Goal: Information Seeking & Learning: Learn about a topic

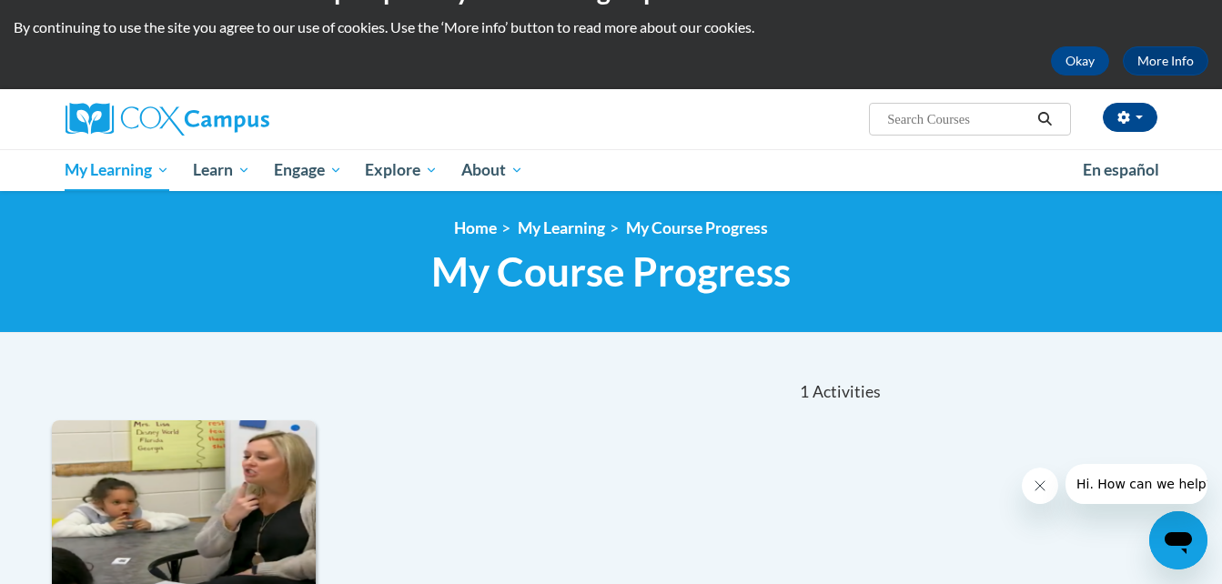
scroll to position [35, 0]
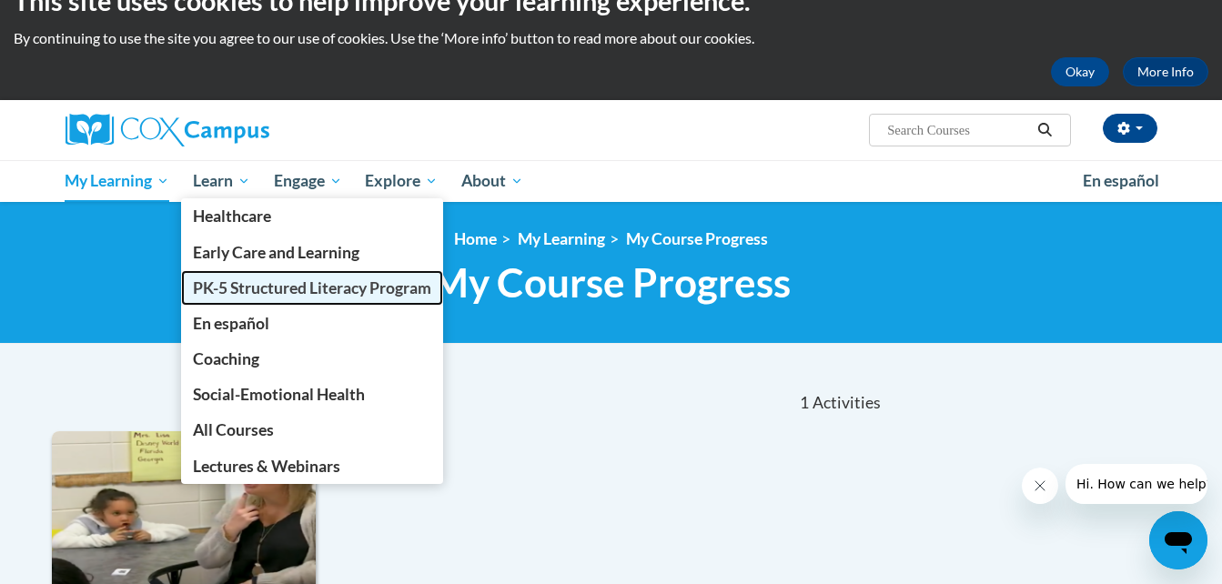
click at [248, 283] on span "PK-5 Structured Literacy Program" at bounding box center [312, 288] width 238 height 19
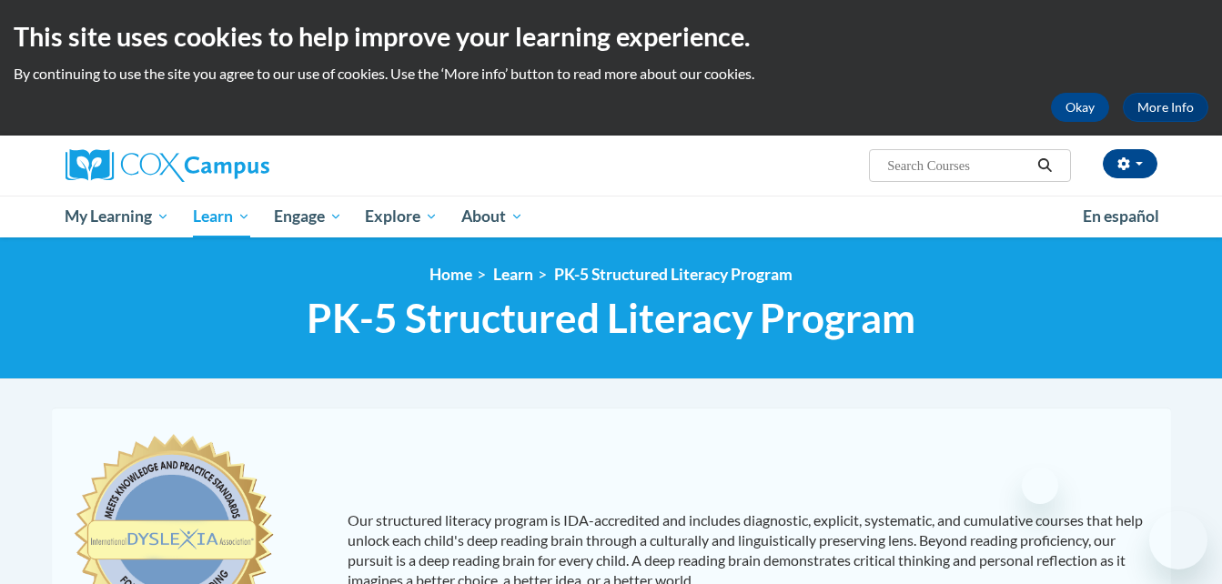
scroll to position [728, 0]
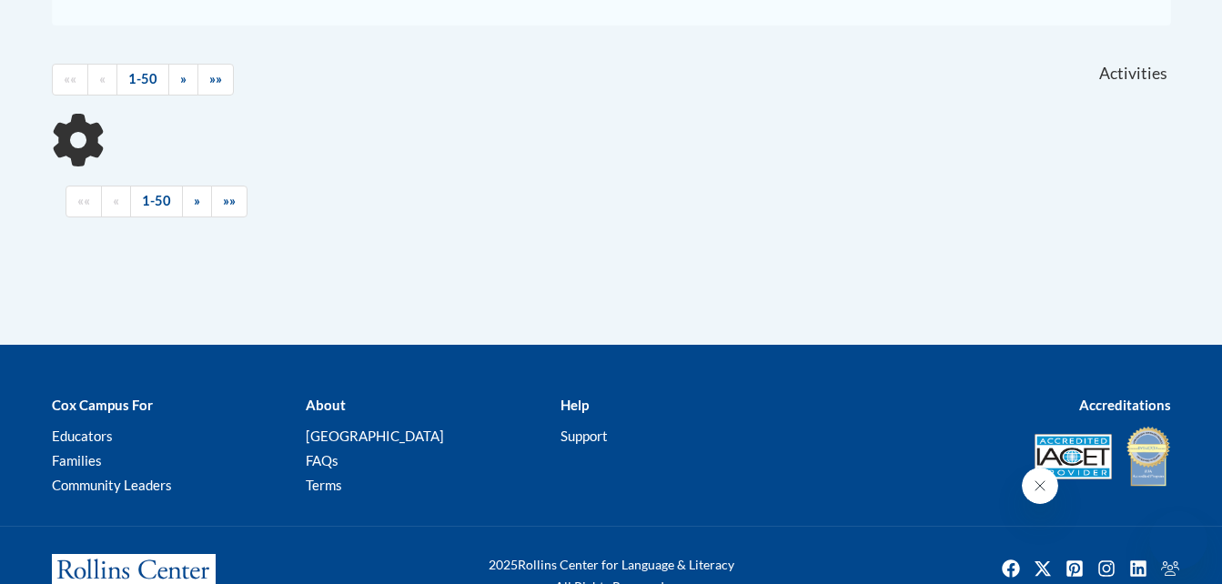
click at [342, 390] on div "Cox Campus For Educators Families Community Leaders About Cox Campus FAQs Terms…" at bounding box center [611, 446] width 1222 height 159
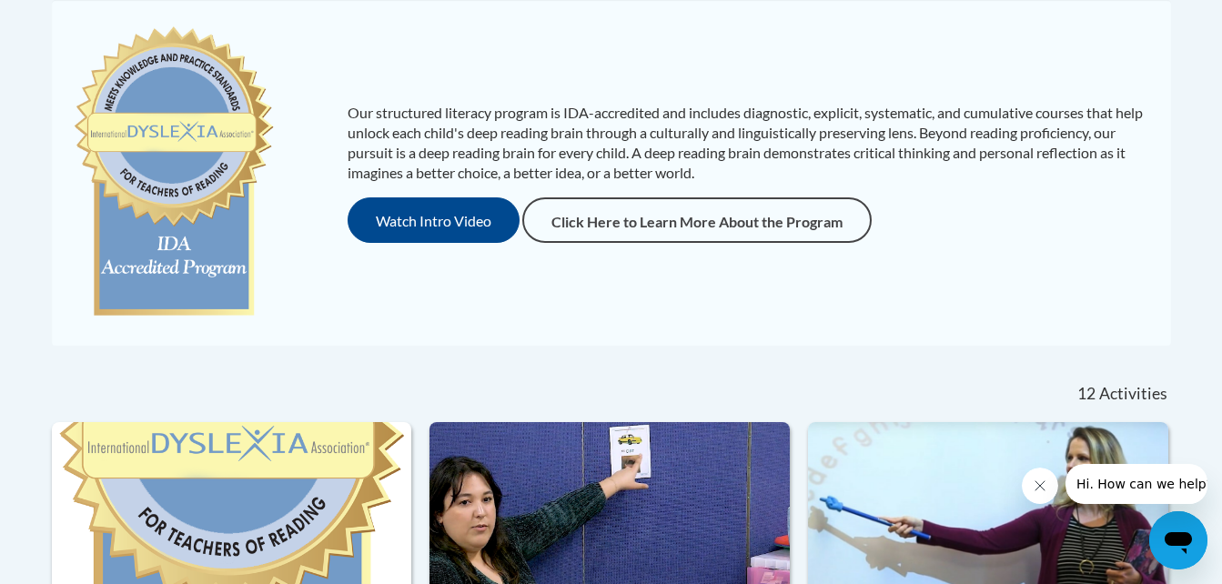
scroll to position [0, 0]
